Goal: Information Seeking & Learning: Check status

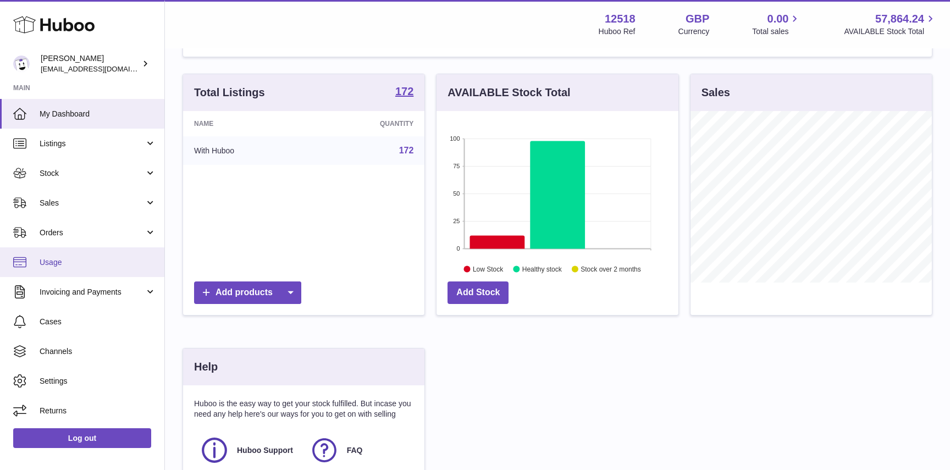
scroll to position [92, 0]
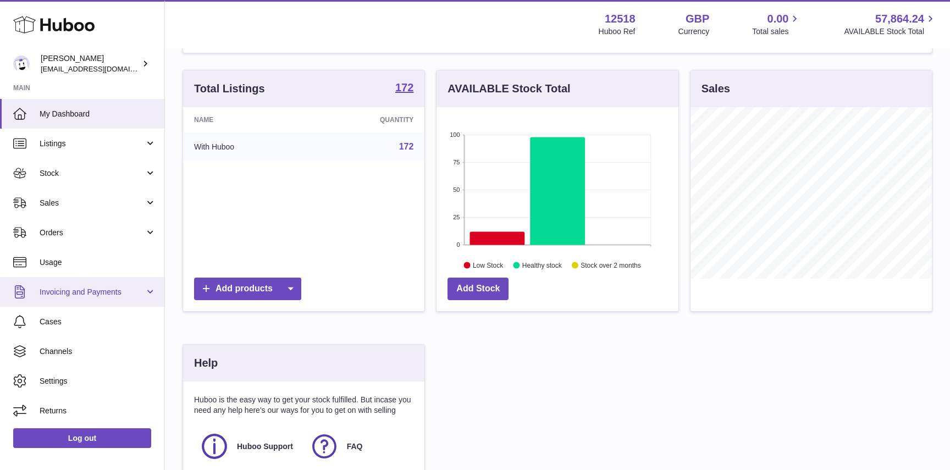
click at [70, 289] on span "Invoicing and Payments" at bounding box center [92, 292] width 105 height 10
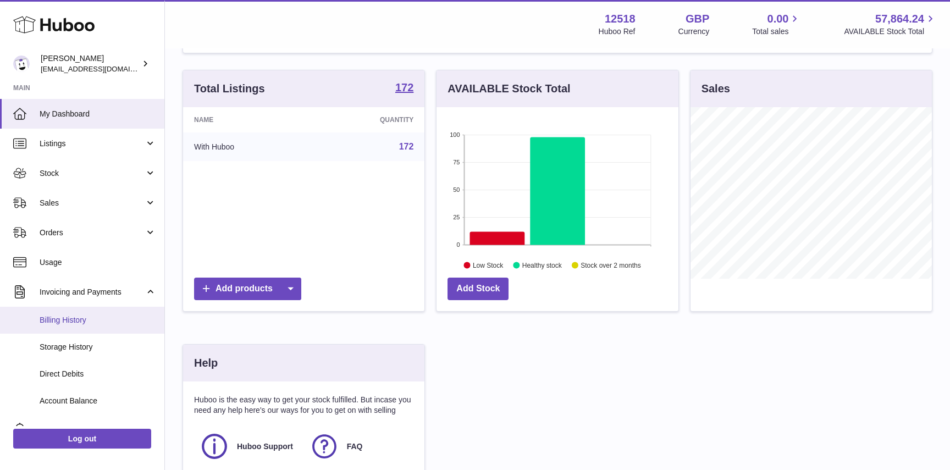
click at [70, 321] on span "Billing History" at bounding box center [98, 320] width 117 height 10
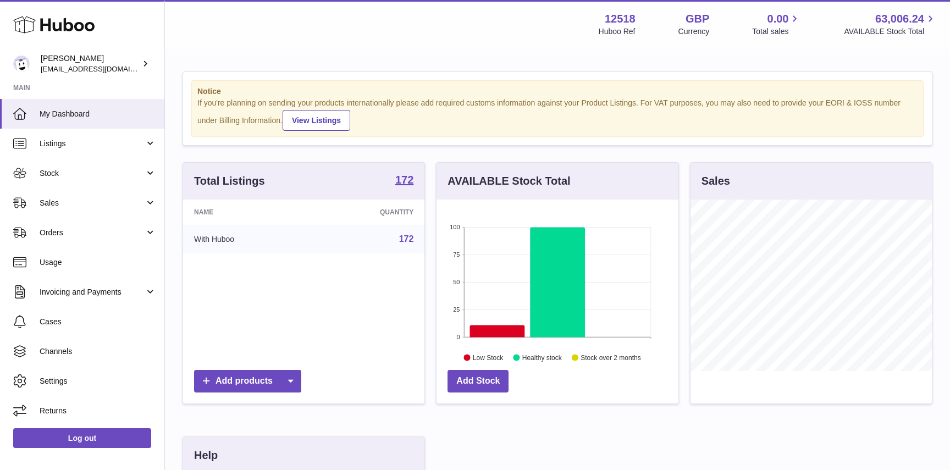
scroll to position [172, 241]
click at [62, 294] on span "Invoicing and Payments" at bounding box center [92, 292] width 105 height 10
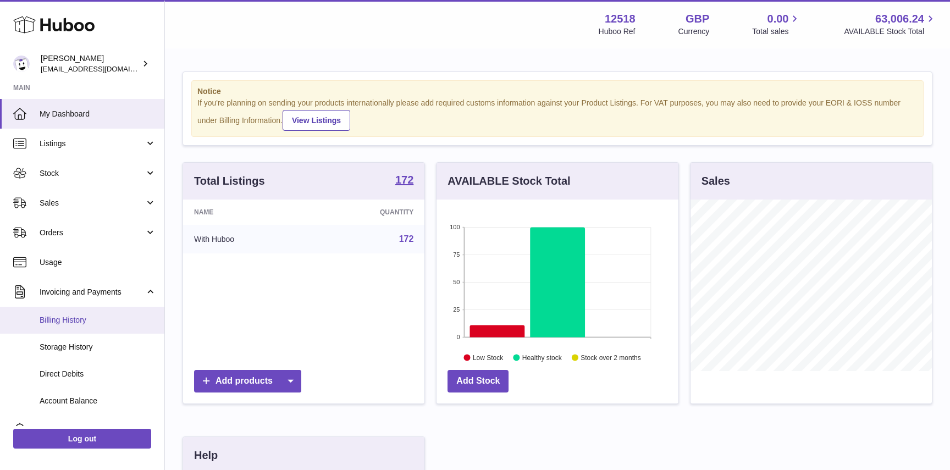
click at [66, 321] on span "Billing History" at bounding box center [98, 320] width 117 height 10
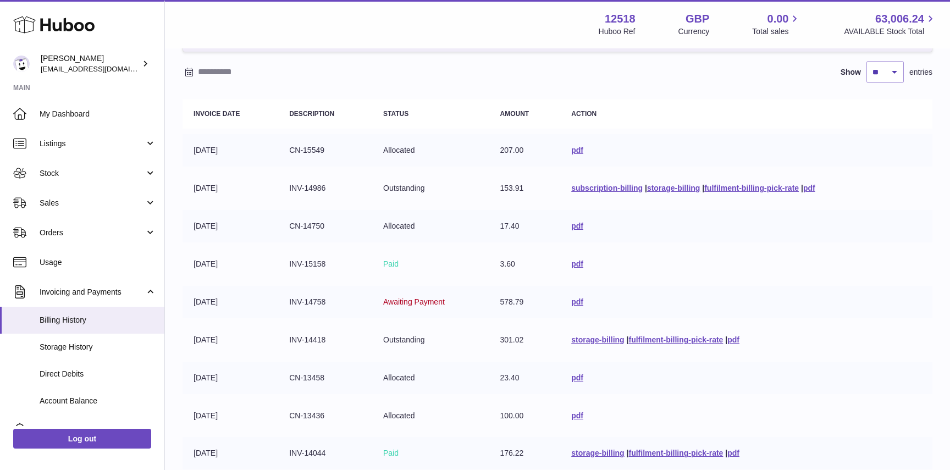
scroll to position [89, 0]
drag, startPoint x: 521, startPoint y: 227, endPoint x: 478, endPoint y: 227, distance: 42.9
click at [478, 227] on tr "31-08-2025 CN-14750 Allocated 17.40 pdf" at bounding box center [558, 225] width 750 height 32
click at [493, 229] on td "17.40" at bounding box center [526, 225] width 72 height 32
click at [573, 224] on link "pdf" at bounding box center [577, 225] width 12 height 9
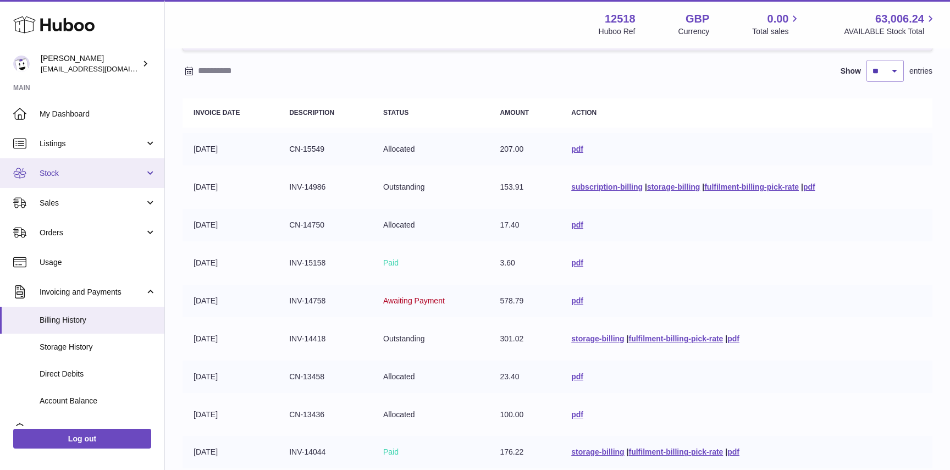
click at [81, 170] on span "Stock" at bounding box center [92, 173] width 105 height 10
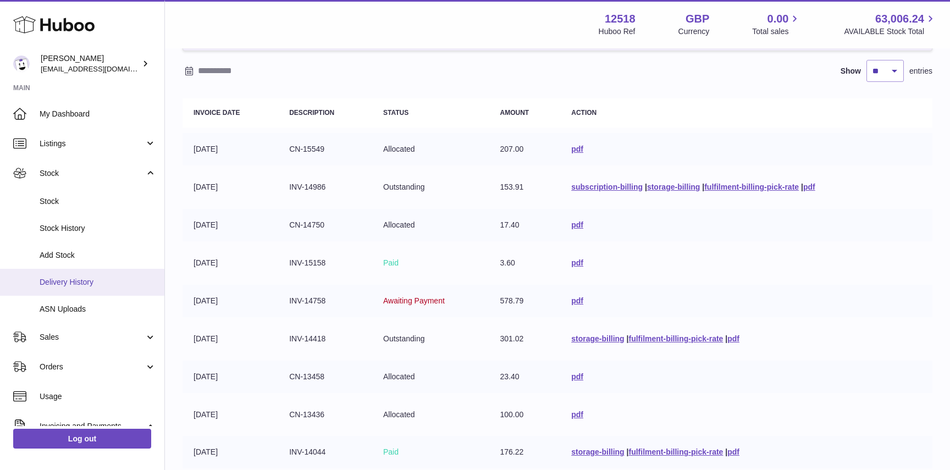
click at [81, 285] on span "Delivery History" at bounding box center [98, 282] width 117 height 10
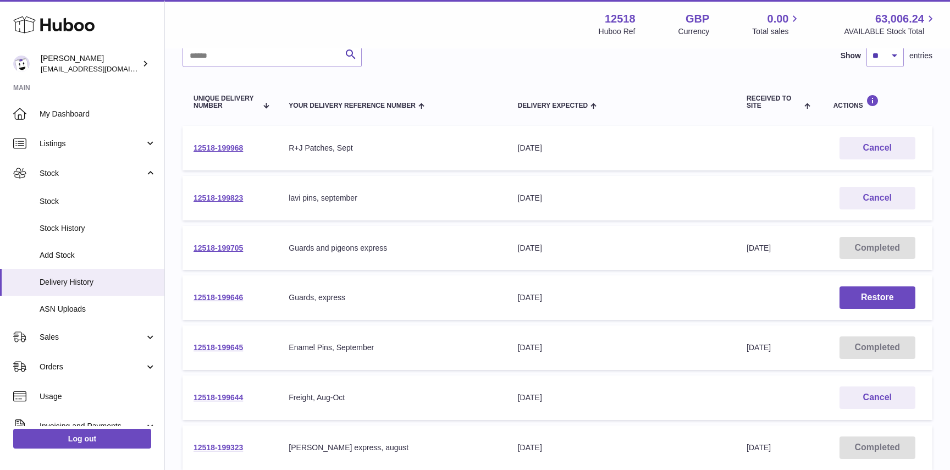
scroll to position [97, 0]
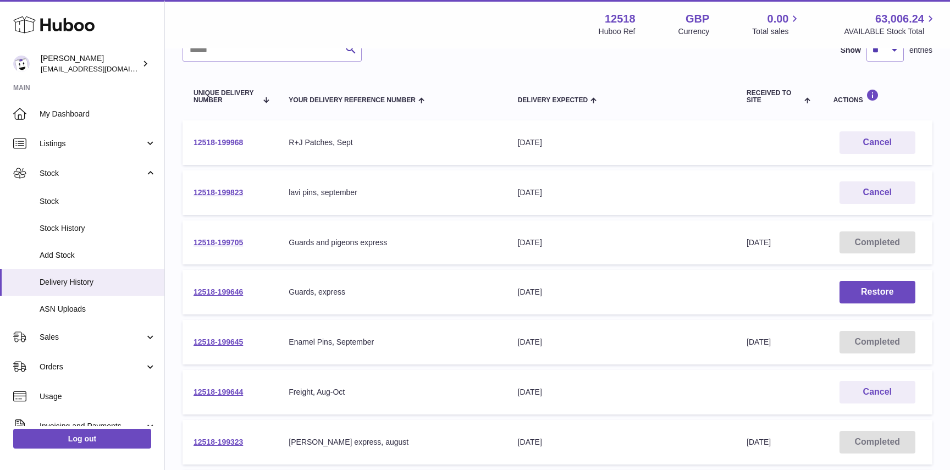
click at [232, 141] on link "12518-199968" at bounding box center [219, 142] width 50 height 9
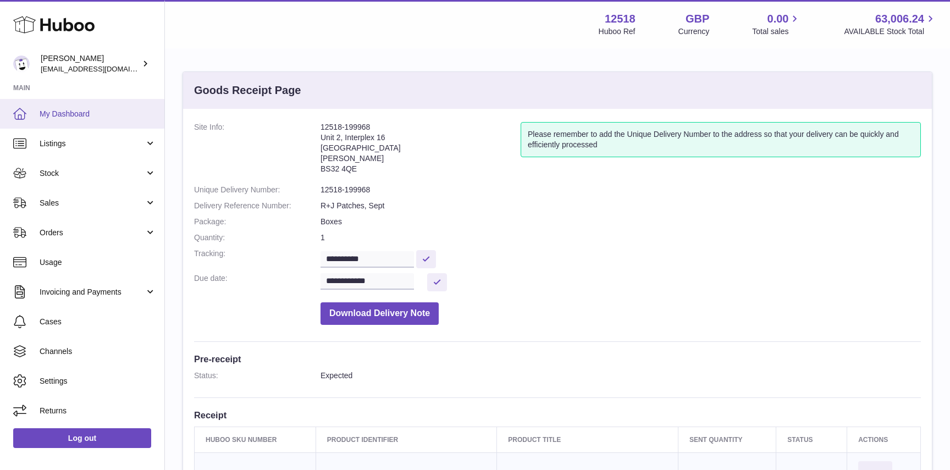
click at [73, 109] on span "My Dashboard" at bounding box center [98, 114] width 117 height 10
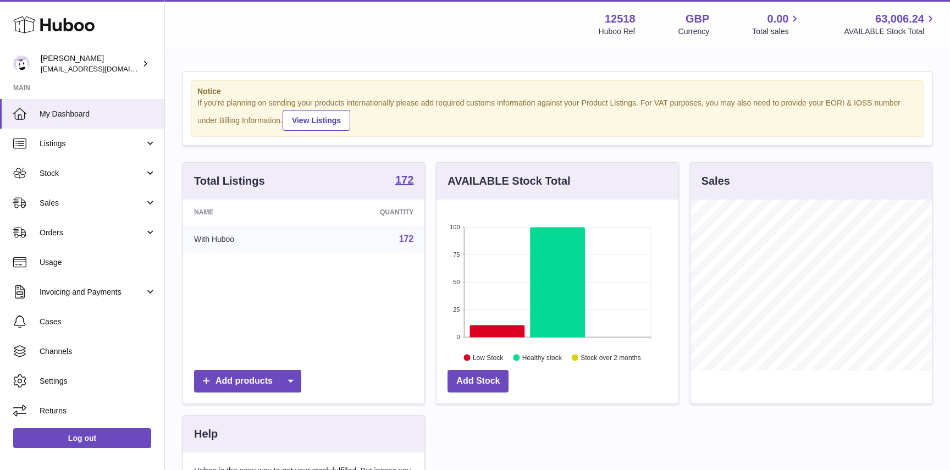
scroll to position [172, 241]
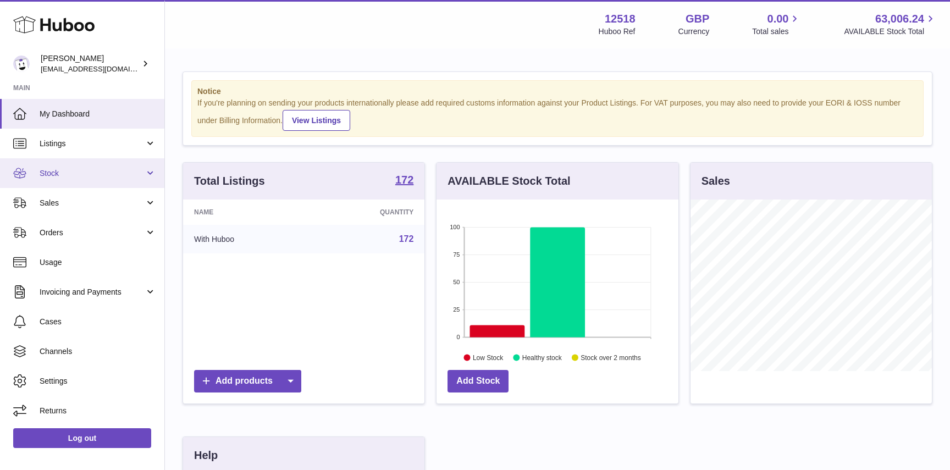
click at [123, 179] on link "Stock" at bounding box center [82, 173] width 164 height 30
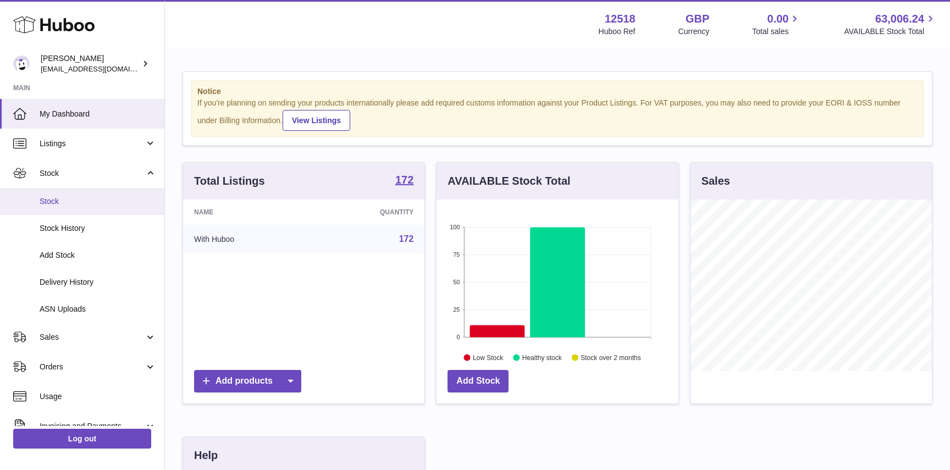
click at [74, 204] on span "Stock" at bounding box center [98, 201] width 117 height 10
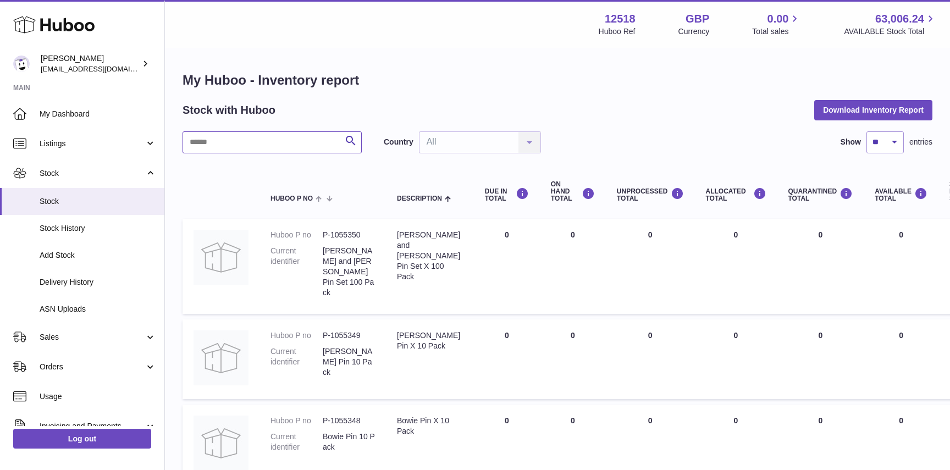
click at [228, 138] on input "text" at bounding box center [272, 142] width 179 height 22
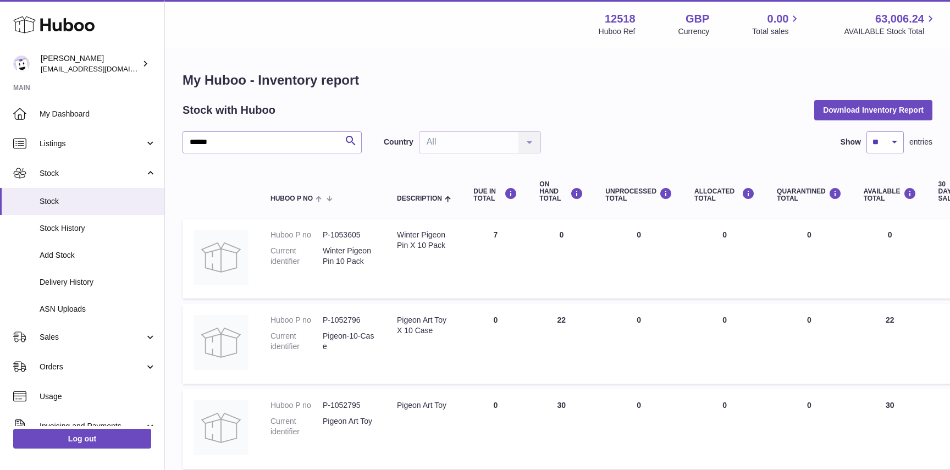
drag, startPoint x: 574, startPoint y: 322, endPoint x: 535, endPoint y: 320, distance: 38.6
click at [535, 321] on td "ON HAND Total 22" at bounding box center [562, 344] width 66 height 80
drag, startPoint x: 239, startPoint y: 147, endPoint x: 159, endPoint y: 142, distance: 79.9
click at [159, 142] on div "Huboo Caitlin Derer caitlin@fancylamp.co Main My Dashboard Listings Not with Hu…" at bounding box center [475, 400] width 950 height 801
type input "*****"
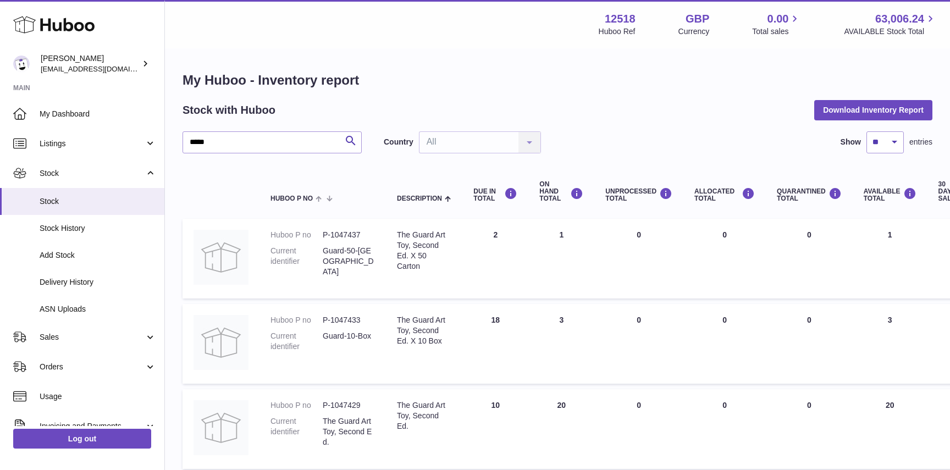
drag, startPoint x: 568, startPoint y: 234, endPoint x: 539, endPoint y: 234, distance: 29.2
click at [539, 234] on td "ON HAND Total 1" at bounding box center [562, 259] width 66 height 80
drag, startPoint x: 568, startPoint y: 318, endPoint x: 537, endPoint y: 318, distance: 30.3
click at [537, 318] on td "ON HAND Total 3" at bounding box center [562, 344] width 66 height 80
